Goal: Find specific page/section

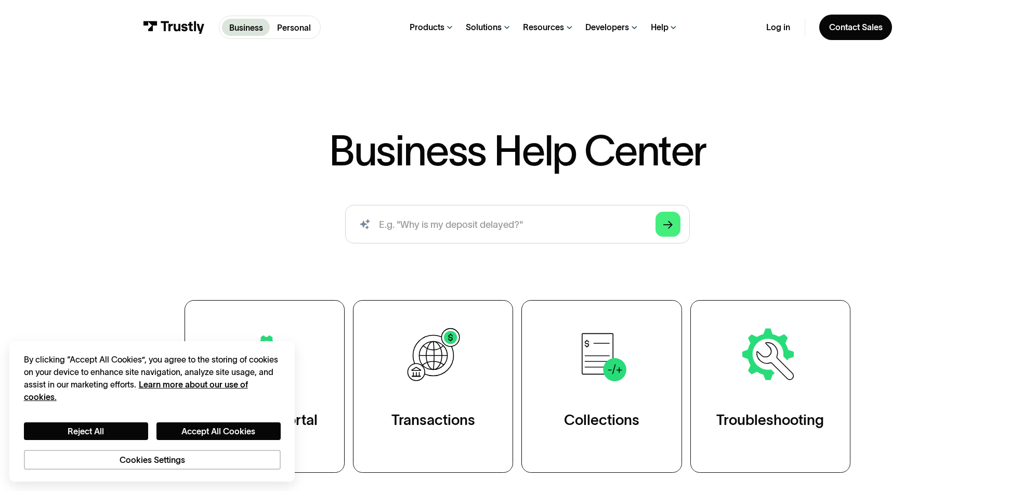
scroll to position [8, 0]
click at [234, 422] on button "Accept All Cookies" at bounding box center [218, 431] width 124 height 18
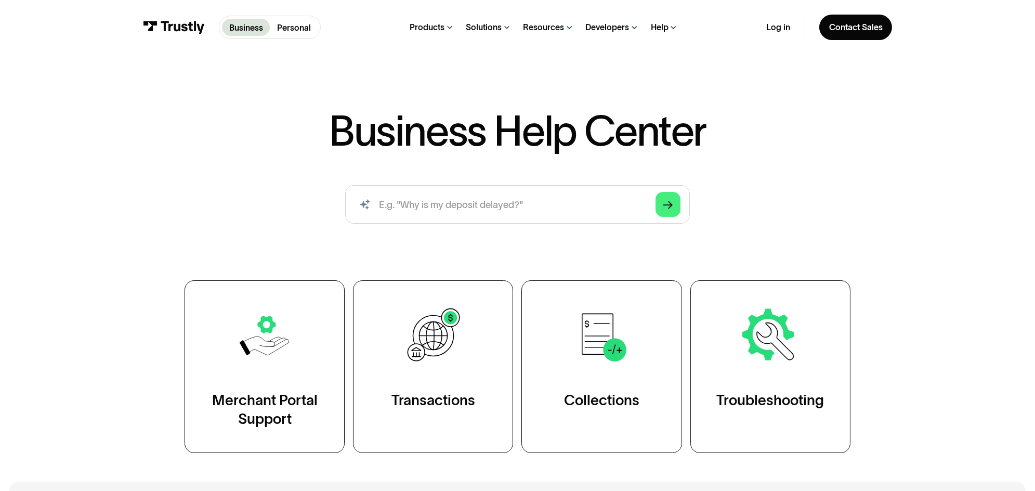
scroll to position [28, 0]
